Goal: Find specific page/section: Find specific page/section

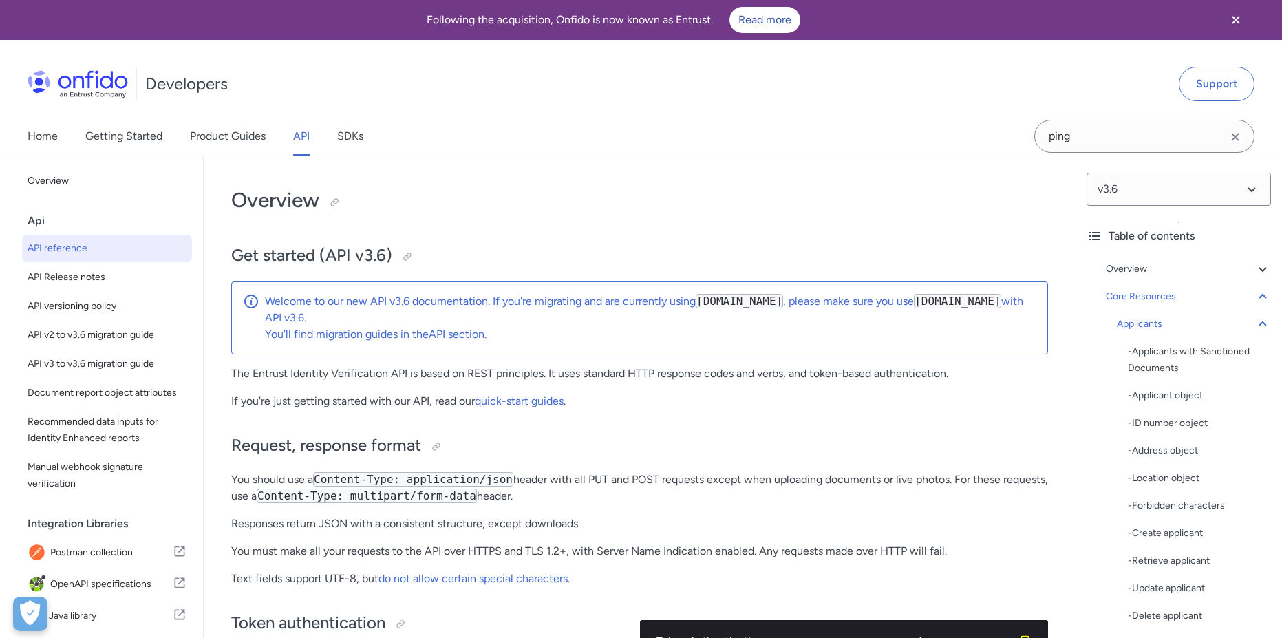
select select "java"
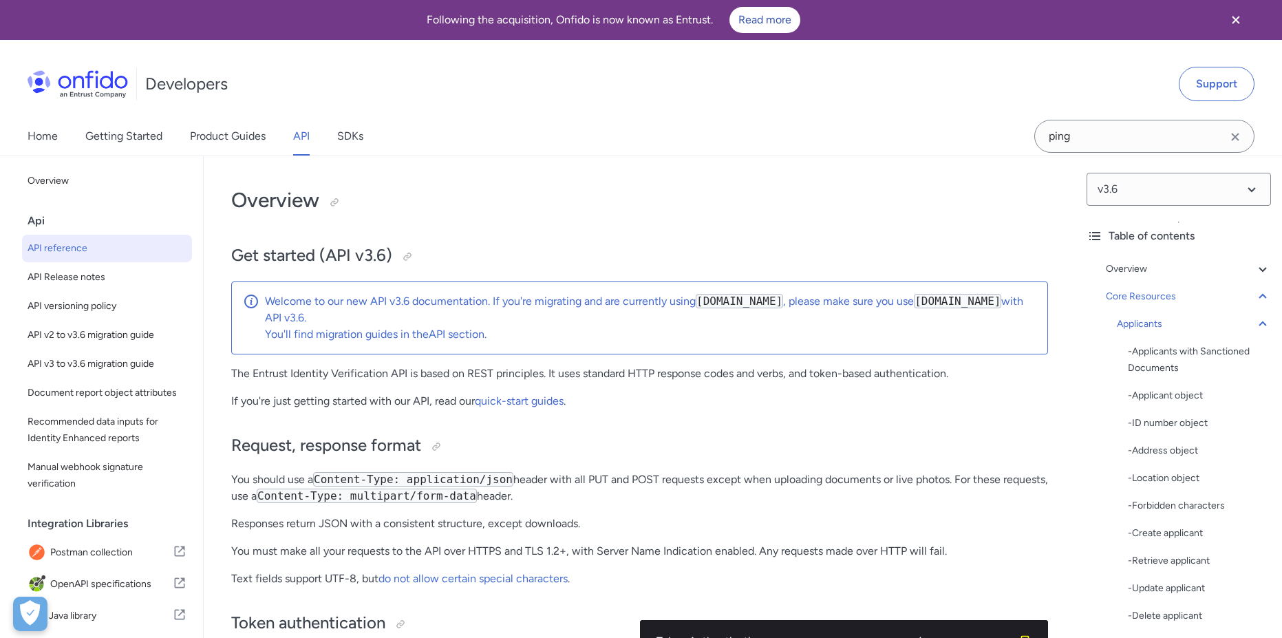
select select "java"
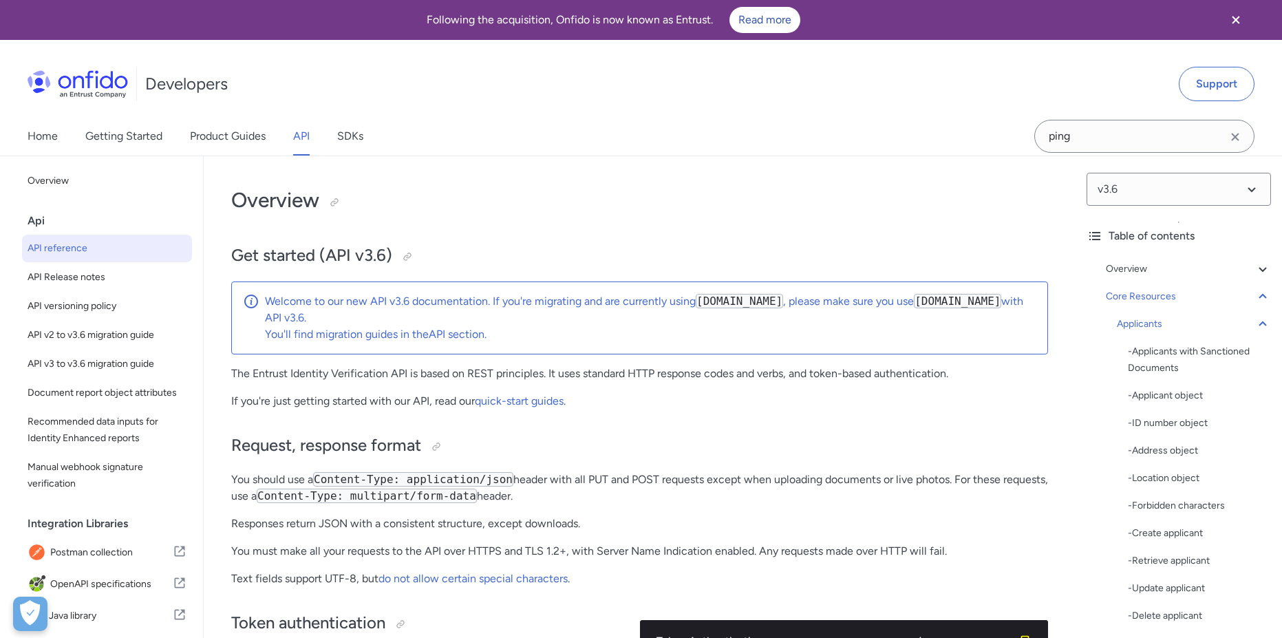
select select "java"
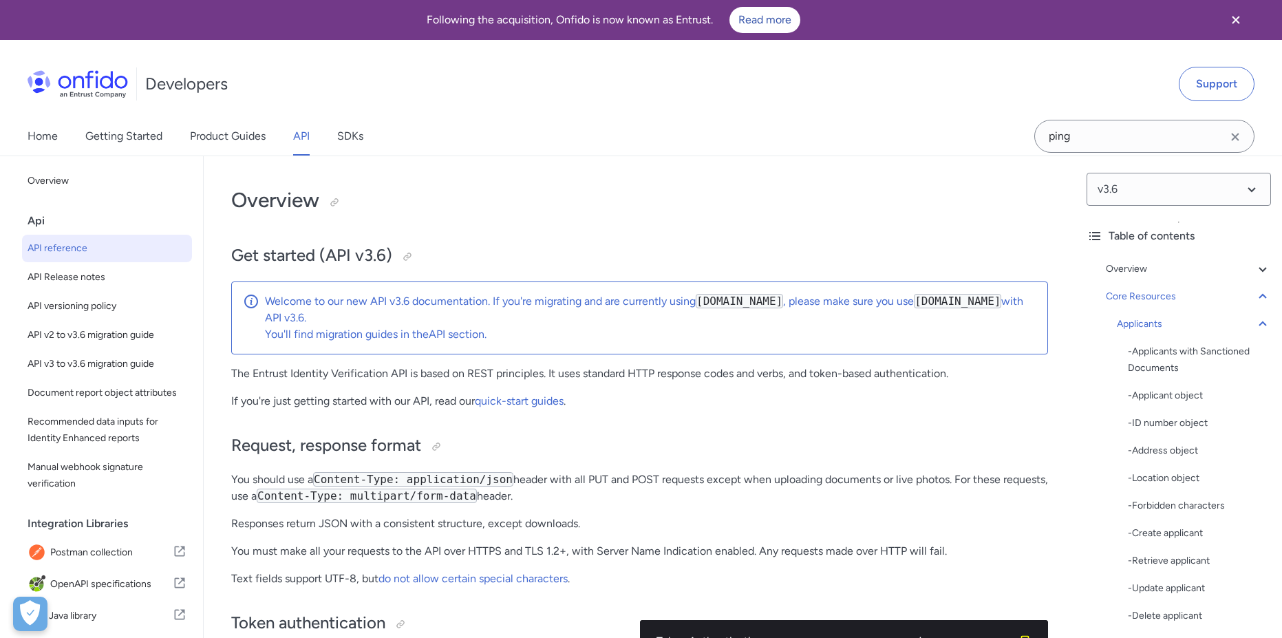
select select "java"
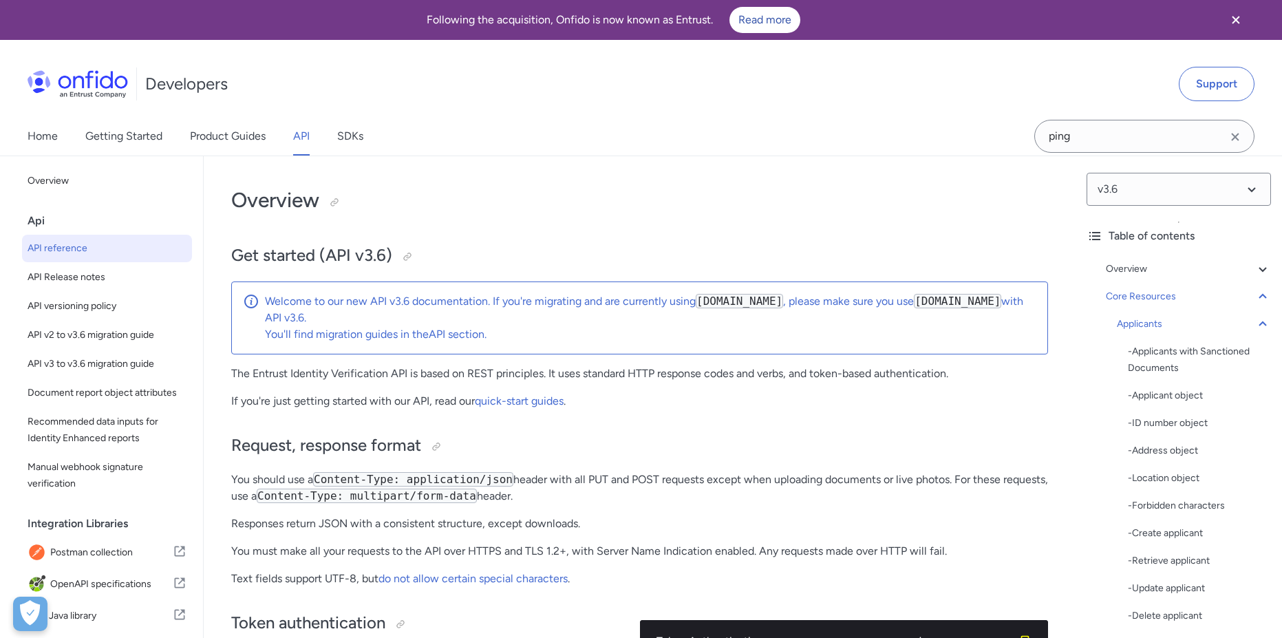
select select "java"
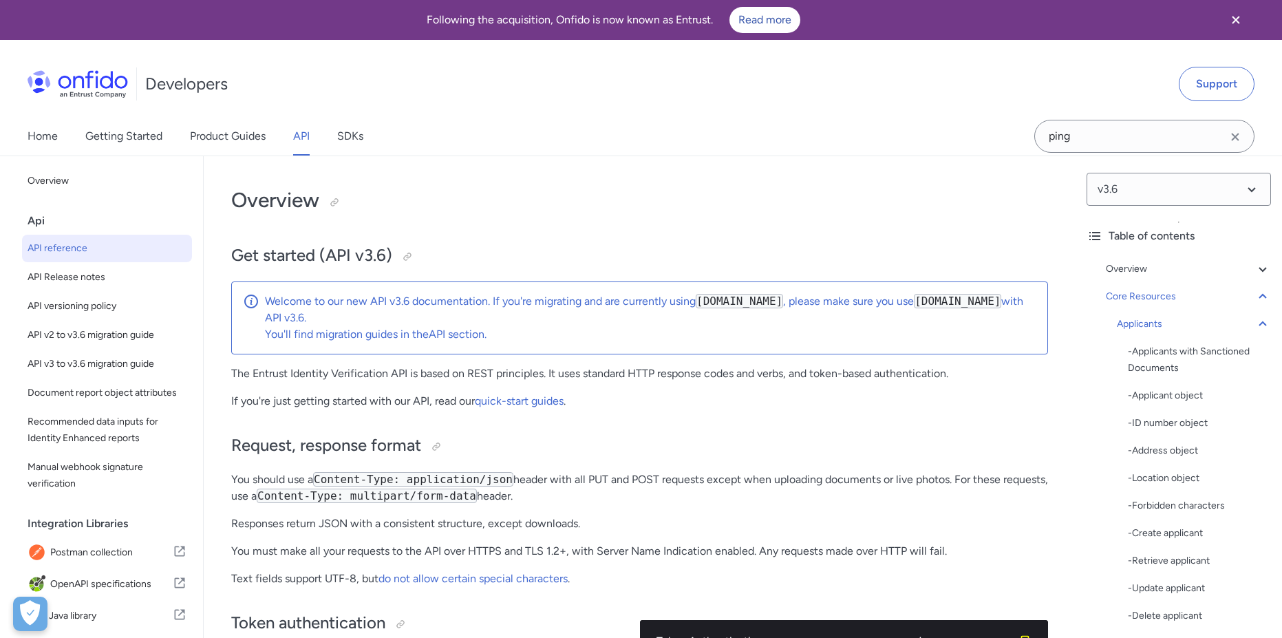
select select "java"
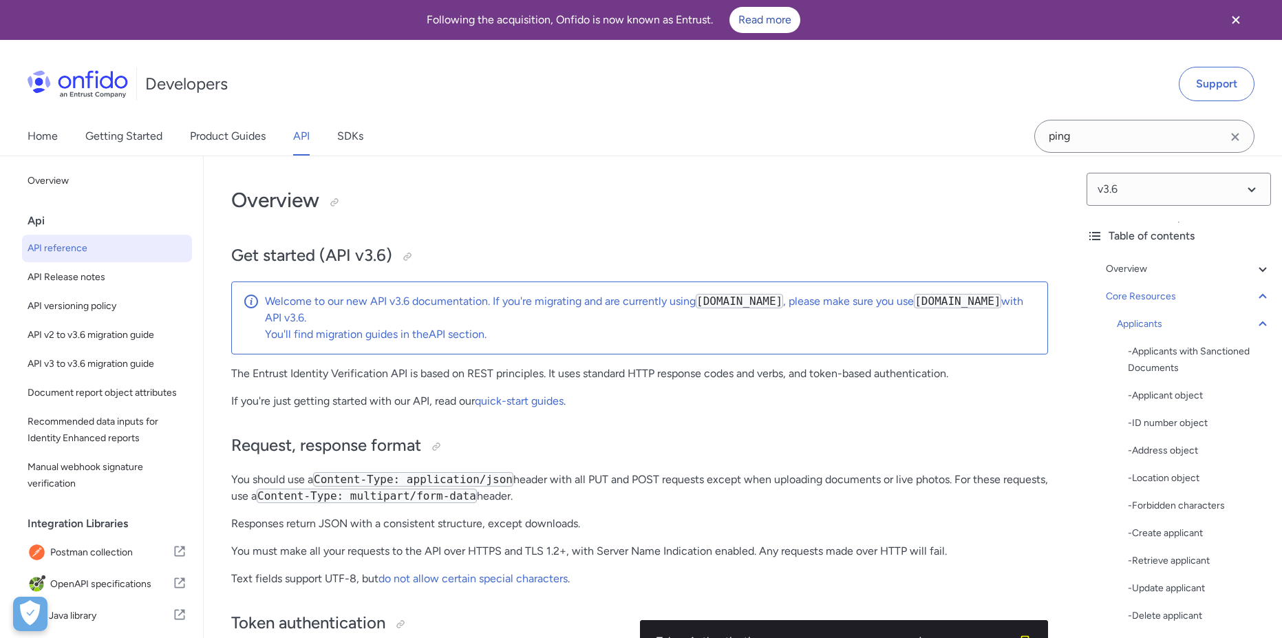
select select "java"
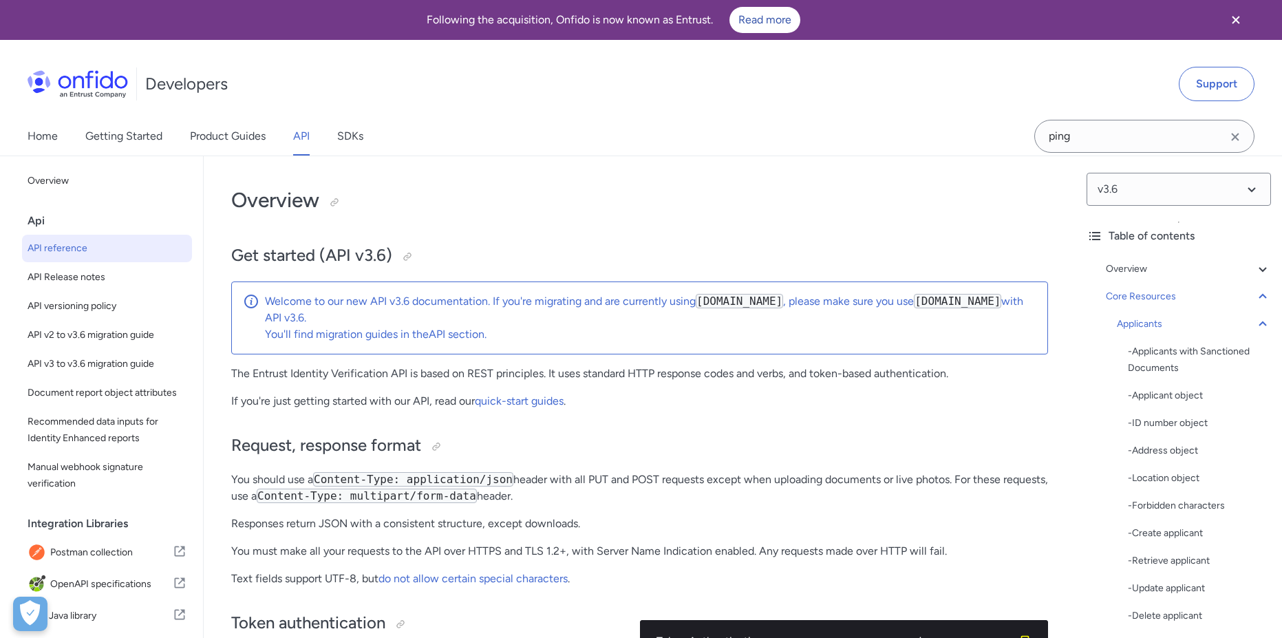
select select "java"
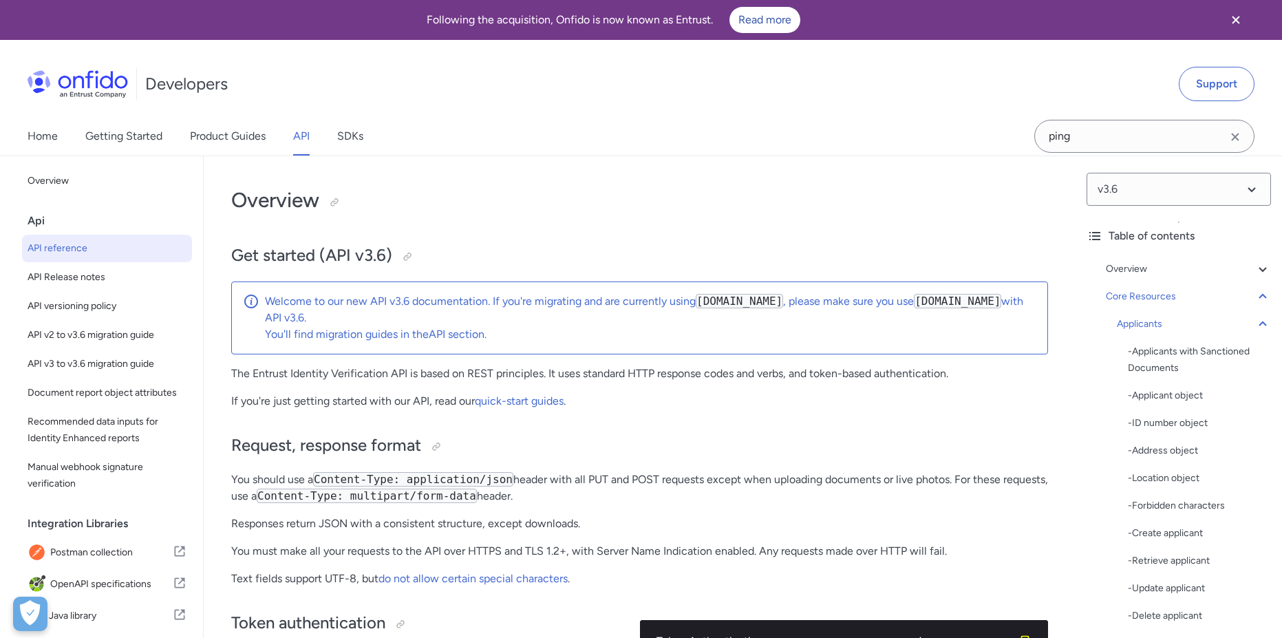
select select "java"
